Goal: Learn about a topic

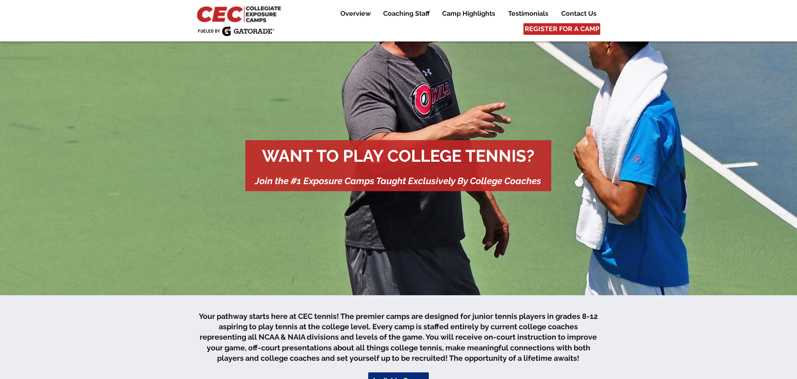
scroll to position [667, 0]
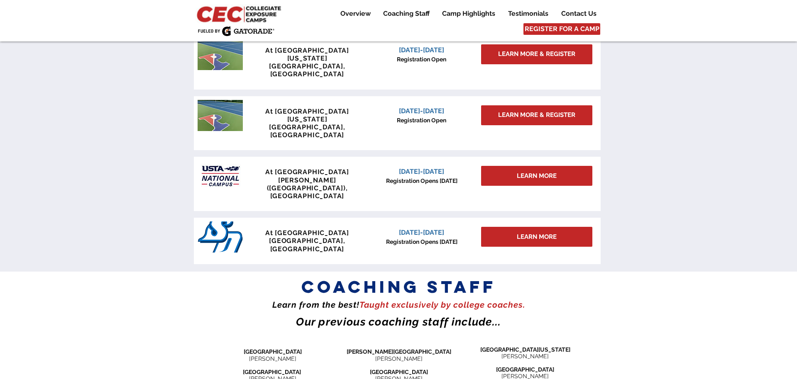
scroll to position [770, 0]
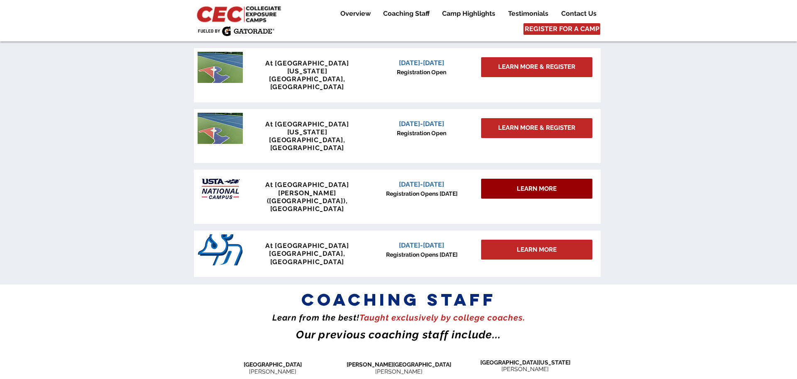
click at [537, 185] on span "LEARN MORE" at bounding box center [537, 189] width 40 height 9
click at [638, 132] on div at bounding box center [398, 120] width 797 height 330
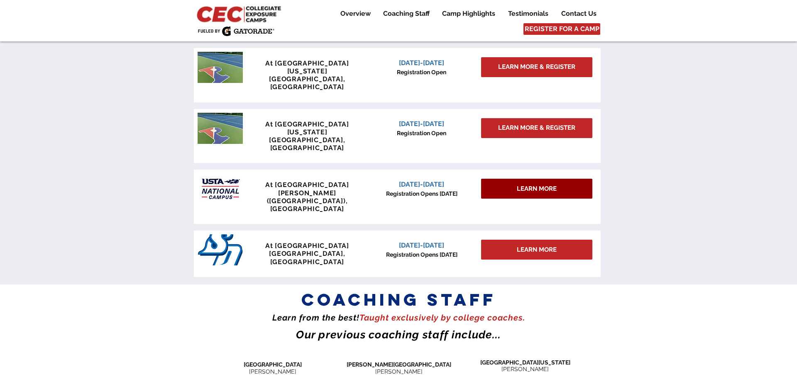
click at [555, 185] on span "LEARN MORE" at bounding box center [537, 189] width 40 height 9
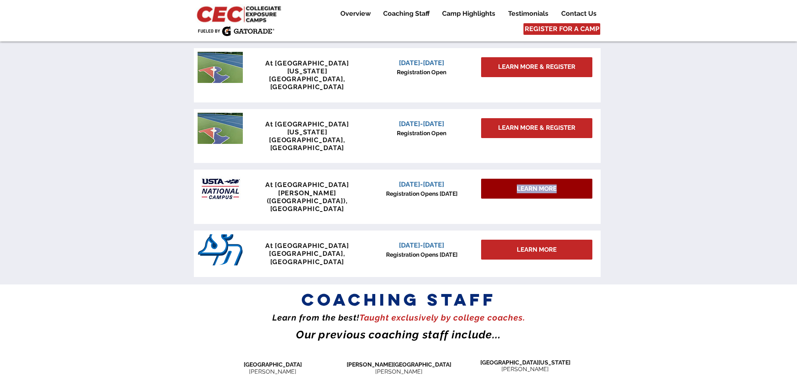
click at [555, 185] on span "LEARN MORE" at bounding box center [537, 189] width 40 height 9
click at [648, 123] on div at bounding box center [398, 120] width 797 height 330
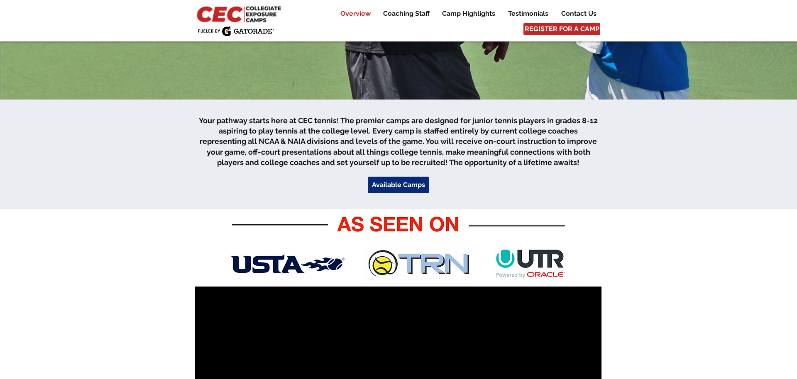
scroll to position [0, 0]
